Goal: Navigation & Orientation: Find specific page/section

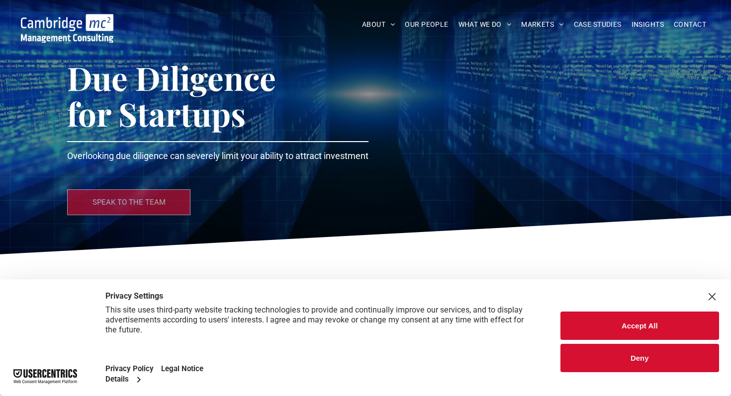
click at [75, 39] on img at bounding box center [67, 28] width 92 height 29
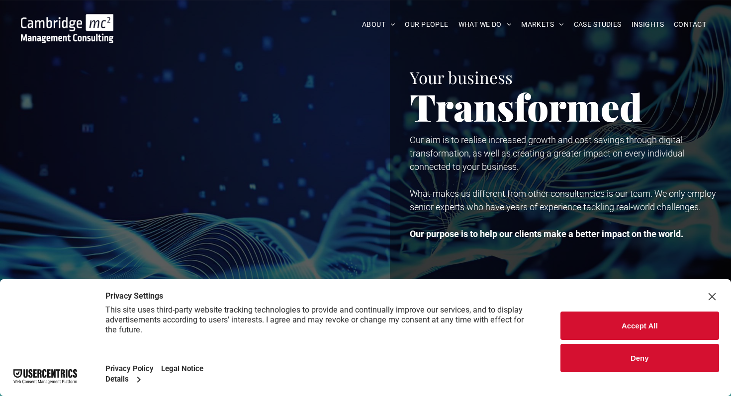
click at [648, 324] on button "Accept All" at bounding box center [639, 326] width 159 height 28
